Goal: Task Accomplishment & Management: Use online tool/utility

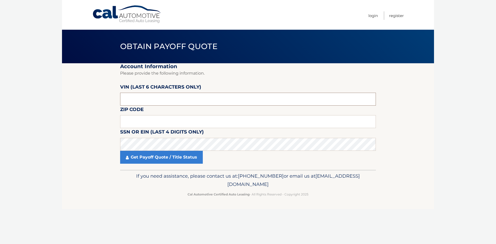
click at [167, 99] on input "text" at bounding box center [248, 99] width 256 height 13
type input "124768"
type input "11590"
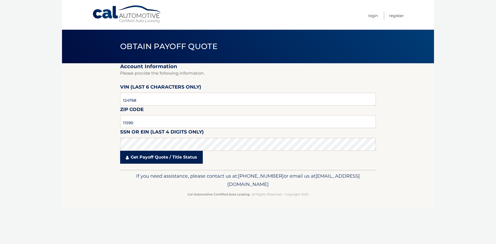
click at [168, 155] on link "Get Payoff Quote / Title Status" at bounding box center [161, 157] width 83 height 13
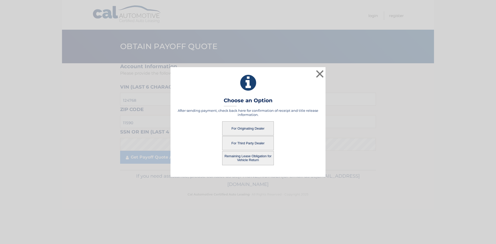
click at [258, 141] on button "For Third Party Dealer" at bounding box center [248, 143] width 52 height 14
click at [236, 143] on button "For Third Party Dealer" at bounding box center [248, 143] width 52 height 14
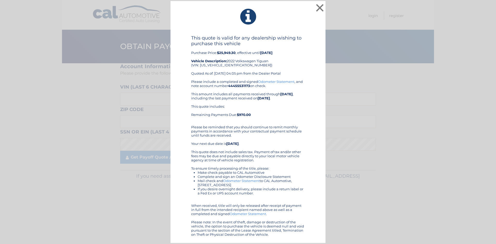
drag, startPoint x: 214, startPoint y: 52, endPoint x: 234, endPoint y: 51, distance: 20.7
click at [231, 50] on div "This quote is valid for any dealership wishing to purchase this vehicle Purchas…" at bounding box center [248, 57] width 114 height 44
click at [236, 52] on div "This quote is valid for any dealership wishing to purchase this vehicle Purchas…" at bounding box center [248, 57] width 114 height 44
drag, startPoint x: 237, startPoint y: 52, endPoint x: 215, endPoint y: 53, distance: 22.0
click at [215, 53] on div "This quote is valid for any dealership wishing to purchase this vehicle Purchas…" at bounding box center [248, 57] width 114 height 44
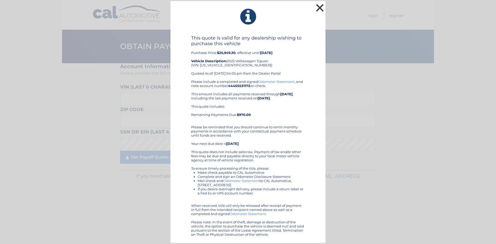
click at [318, 9] on button "×" at bounding box center [319, 8] width 10 height 10
